Goal: Complete application form

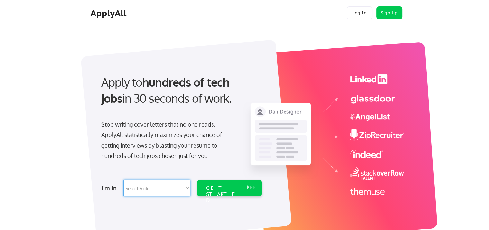
click at [184, 192] on select "Select Role Software Engineering Product Management Customer Success Sales UI/U…" at bounding box center [157, 187] width 67 height 17
select select ""data_science___analytics""
click at [124, 179] on select "Select Role Software Engineering Product Management Customer Success Sales UI/U…" at bounding box center [157, 187] width 67 height 17
select select ""data_science___analytics""
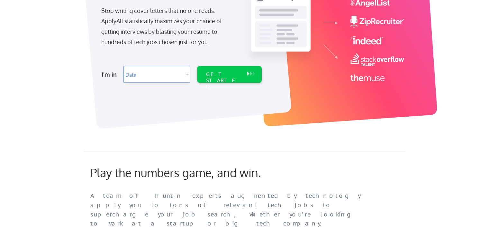
scroll to position [110, 0]
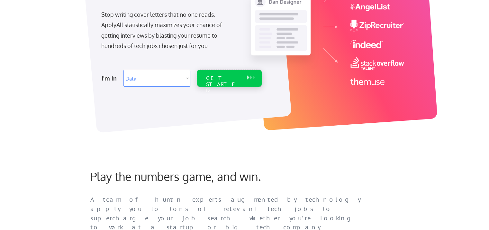
click at [248, 81] on div "GET STARTED" at bounding box center [229, 78] width 65 height 17
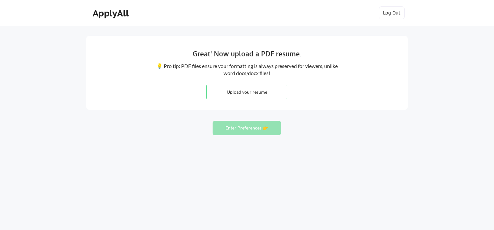
click at [270, 92] on input "file" at bounding box center [247, 92] width 80 height 14
type input "C:\fakepath\JVan Data Resume.pdf"
click at [252, 133] on button "Enter Preferences 👉" at bounding box center [247, 128] width 69 height 14
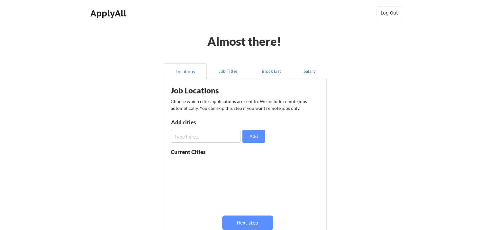
click at [213, 137] on input "input" at bounding box center [206, 136] width 70 height 13
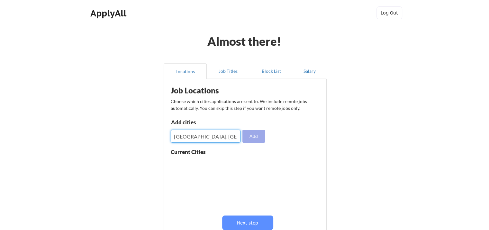
type input "San Antonio, TX"
click at [256, 138] on button "Add" at bounding box center [254, 136] width 23 height 13
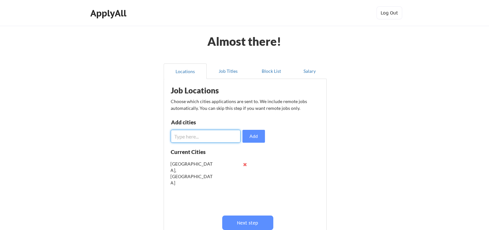
click at [229, 141] on input "input" at bounding box center [206, 136] width 70 height 13
type input "Cibolo, TX"
click at [248, 136] on button "Add" at bounding box center [254, 136] width 23 height 13
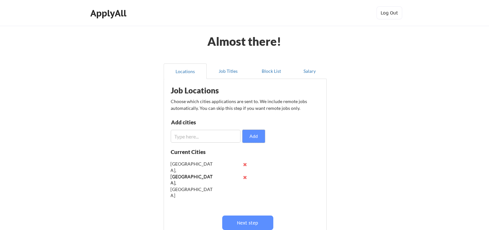
click at [245, 178] on button at bounding box center [245, 177] width 5 height 5
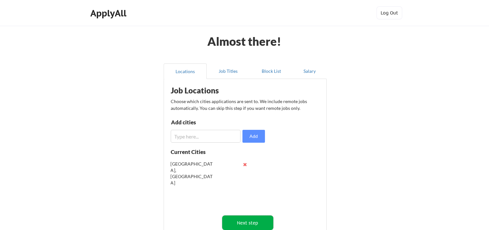
click at [251, 221] on button "Next step" at bounding box center [247, 222] width 51 height 14
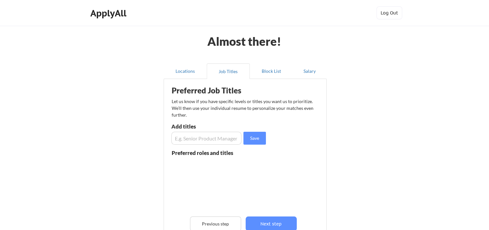
click at [226, 142] on input "input" at bounding box center [206, 138] width 70 height 13
type input "Sports Data Analyst"
click at [226, 142] on input "input" at bounding box center [206, 138] width 70 height 13
type input "H"
click at [229, 142] on input "input" at bounding box center [206, 138] width 70 height 13
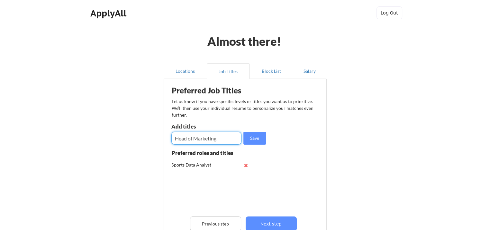
click at [229, 142] on input "input" at bounding box center [206, 138] width 70 height 13
type input "Marketing Coordinator"
click at [197, 135] on input "input" at bounding box center [206, 138] width 70 height 13
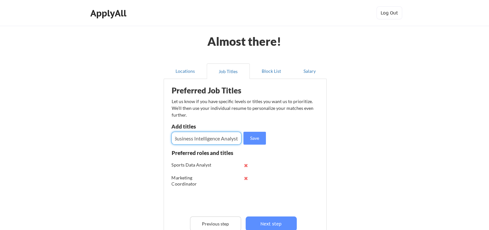
type input "Business Intelligence Analyst"
click at [211, 138] on input "input" at bounding box center [206, 138] width 70 height 13
type input "Revenue Optimization Analyst"
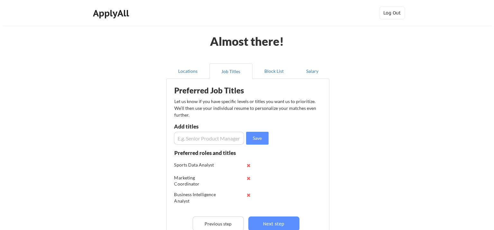
scroll to position [0, 0]
click at [277, 219] on button "Next step" at bounding box center [271, 223] width 51 height 14
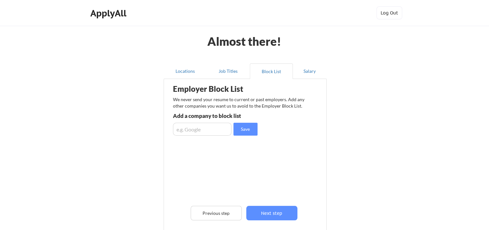
click at [208, 130] on input "input" at bounding box center [202, 129] width 59 height 13
type input "Goosehead Insurance"
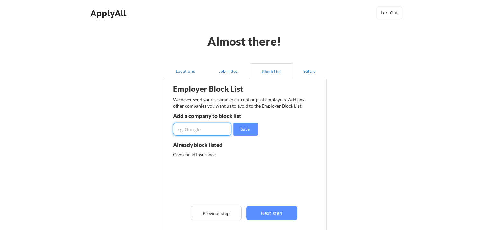
click at [208, 130] on input "input" at bounding box center [202, 129] width 59 height 13
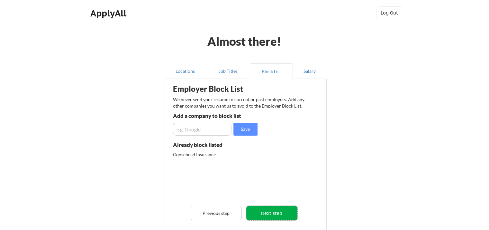
click at [268, 212] on button "Next step" at bounding box center [271, 213] width 51 height 14
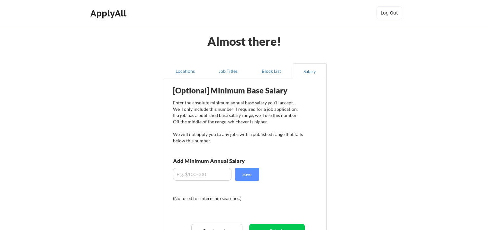
click at [212, 173] on input "input" at bounding box center [202, 174] width 59 height 13
type input "$50,000"
click at [247, 177] on button "Save" at bounding box center [247, 174] width 24 height 13
click at [284, 225] on button "Submit" at bounding box center [277, 231] width 56 height 14
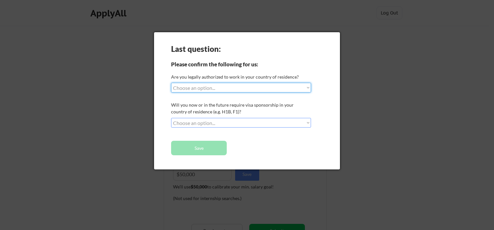
click at [274, 89] on select "Choose an option... Yes, I am a US Citizen Yes, I am a Canadian Citizen Yes, I …" at bounding box center [241, 88] width 140 height 10
select select ""yes__i_am_a_us_citizen""
click at [171, 83] on select "Choose an option... Yes, I am a US Citizen Yes, I am a Canadian Citizen Yes, I …" at bounding box center [241, 88] width 140 height 10
click at [267, 123] on select "Choose an option... No, I will not need sponsorship Yes, I will need sponsorship" at bounding box center [241, 123] width 140 height 10
select select ""no__i_will_not_need_sponsorship""
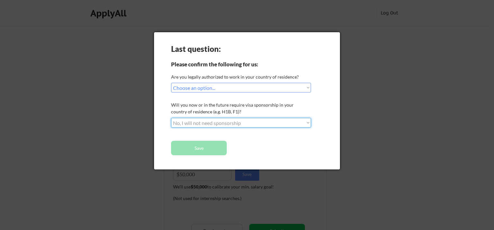
click at [171, 118] on select "Choose an option... No, I will not need sponsorship Yes, I will need sponsorship" at bounding box center [241, 123] width 140 height 10
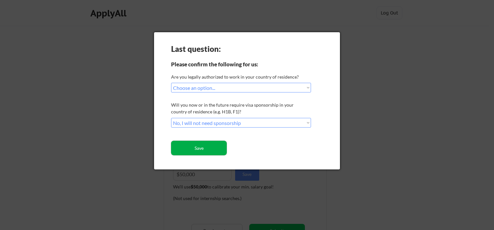
click at [220, 147] on button "Save" at bounding box center [199, 148] width 56 height 14
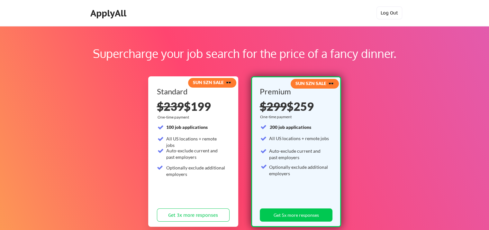
click at [395, 11] on button "Log Out" at bounding box center [390, 12] width 26 height 13
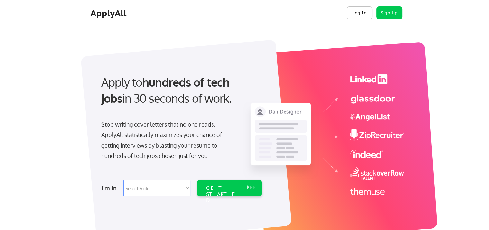
click at [370, 12] on button "Log In" at bounding box center [360, 12] width 26 height 13
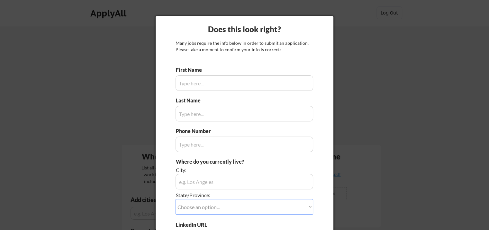
click at [436, 61] on div at bounding box center [244, 115] width 489 height 230
drag, startPoint x: 262, startPoint y: 92, endPoint x: 264, endPoint y: 83, distance: 9.1
click at [264, 83] on div "First Name Last Name Phone Number Where do you currently live? City: State/Prov…" at bounding box center [245, 174] width 138 height 217
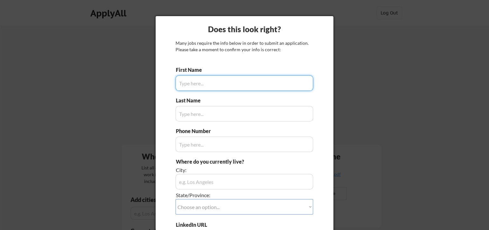
click at [264, 83] on input "input" at bounding box center [245, 82] width 138 height 15
type input "a"
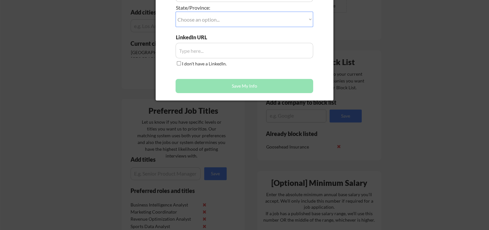
scroll to position [147, 0]
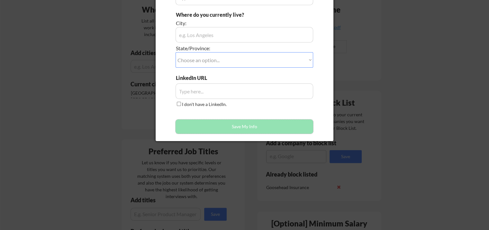
drag, startPoint x: 281, startPoint y: 124, endPoint x: 491, endPoint y: 69, distance: 217.5
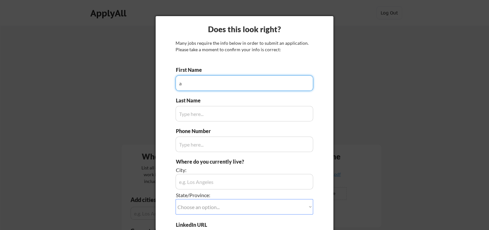
click at [203, 84] on input "input" at bounding box center [245, 82] width 138 height 15
type input "Do"
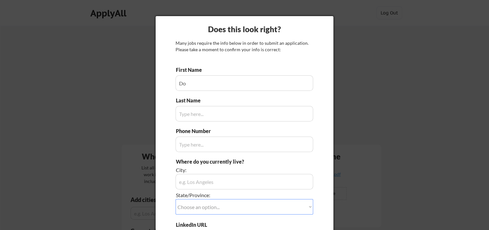
click at [206, 115] on input "input" at bounding box center [245, 113] width 138 height 15
type input "Do"
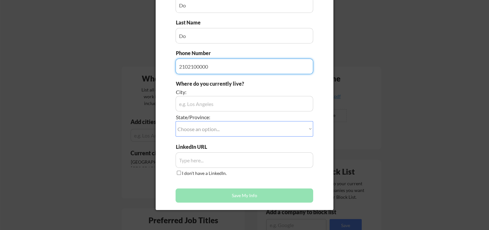
scroll to position [76, 0]
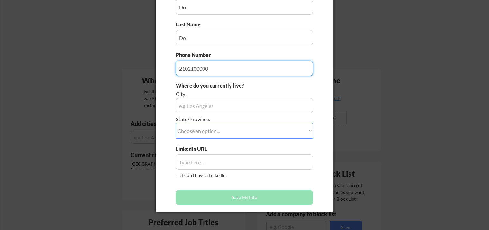
type input "2102100000"
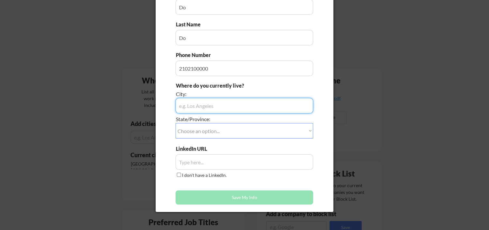
click at [232, 103] on input "input" at bounding box center [245, 105] width 138 height 15
type input "San Antonio"
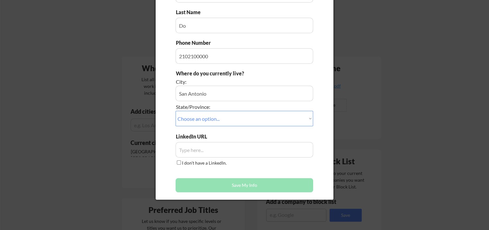
scroll to position [89, 0]
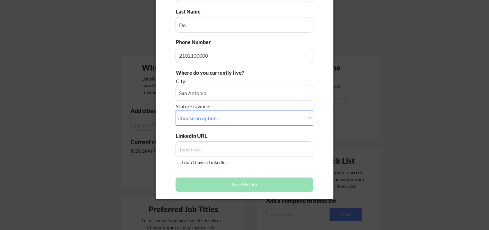
click at [281, 121] on select "Choose an option... Other/Not Applicable Alabama Alaska Alberta Arizona Arkansa…" at bounding box center [245, 117] width 138 height 15
select select ""Texas""
click at [176, 110] on select "Choose an option... Other/Not Applicable Alabama Alaska Alberta Arizona Arkansa…" at bounding box center [245, 117] width 138 height 15
click at [275, 147] on input "input" at bounding box center [245, 148] width 138 height 15
click at [214, 164] on label "I don't have a LinkedIn." at bounding box center [204, 161] width 45 height 5
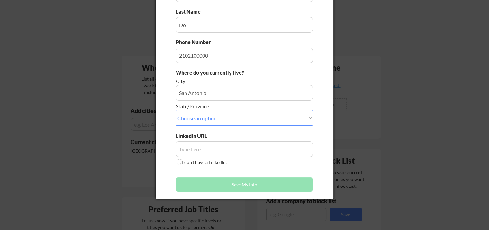
click at [181, 164] on input "I don't have a LinkedIn." at bounding box center [179, 162] width 4 height 4
checkbox input "true"
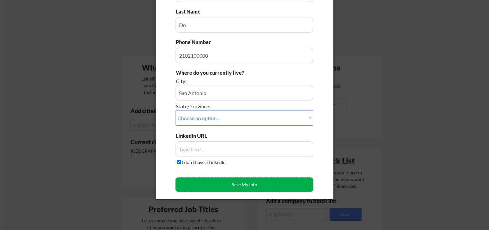
click at [221, 184] on button "Save My Info" at bounding box center [245, 184] width 138 height 14
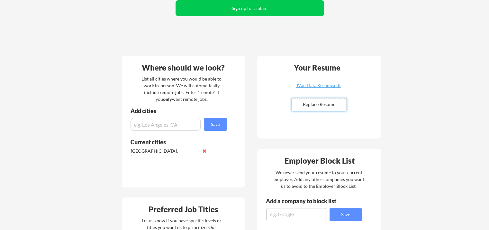
click at [339, 103] on input "file" at bounding box center [319, 104] width 54 height 12
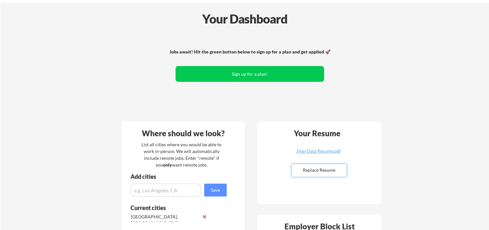
scroll to position [0, 0]
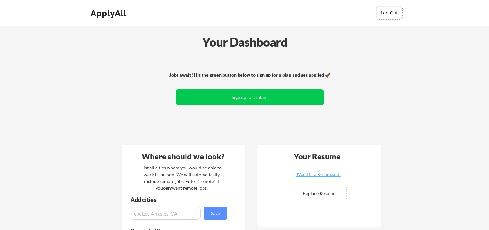
click at [392, 11] on button "Log Out" at bounding box center [390, 12] width 26 height 13
